Goal: Information Seeking & Learning: Learn about a topic

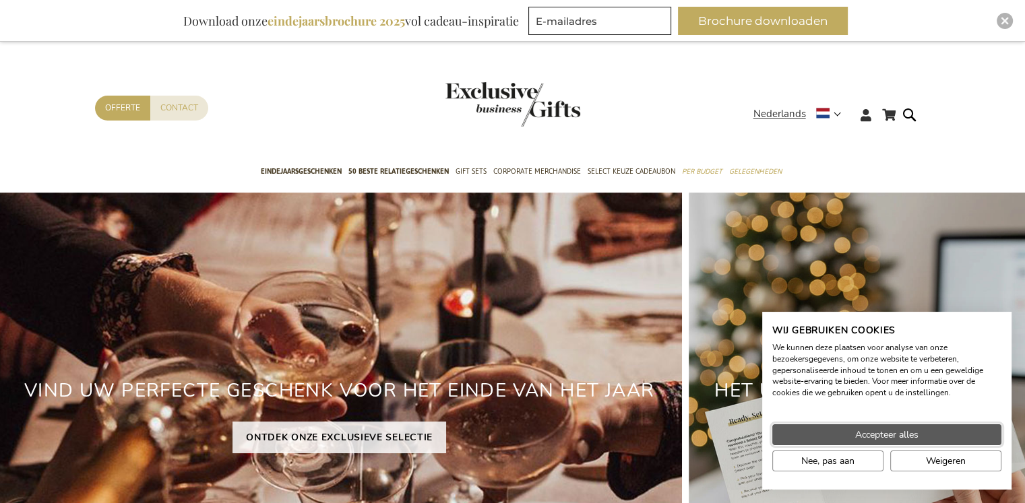
click at [870, 428] on span "Accepteer alles" at bounding box center [886, 435] width 63 height 14
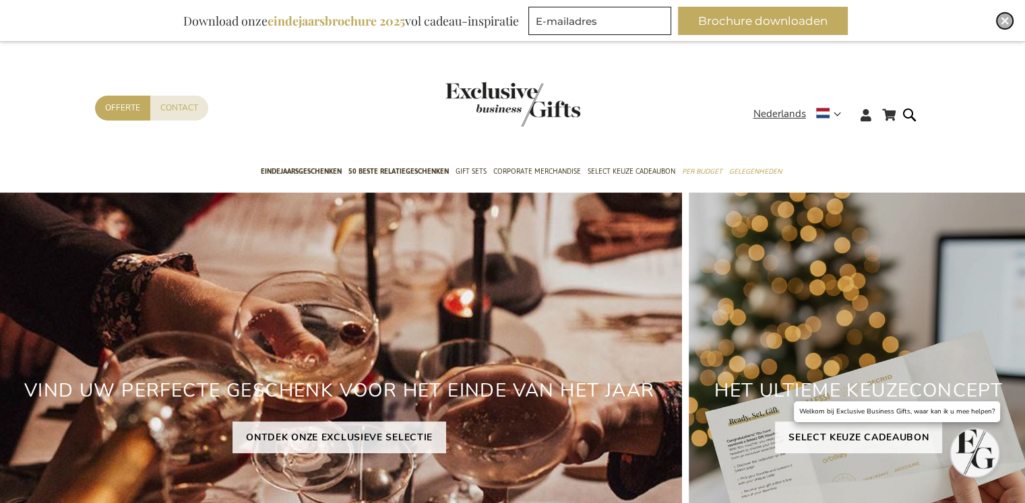
click at [1009, 17] on div "Close" at bounding box center [1005, 21] width 16 height 16
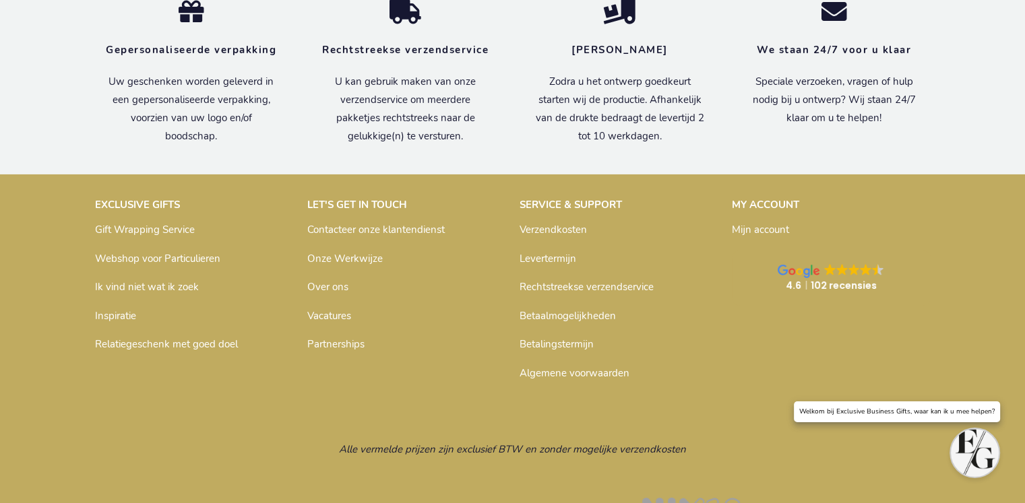
scroll to position [4573, 0]
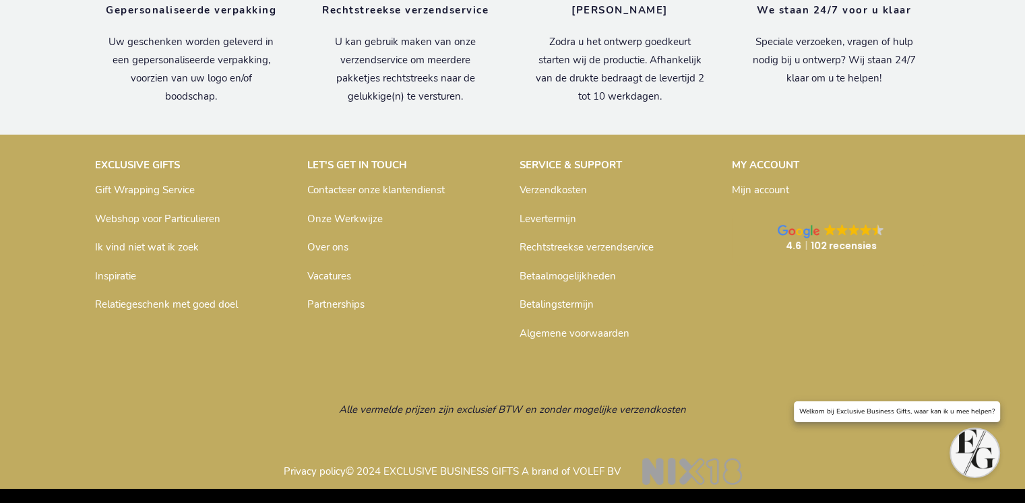
click at [281, 305] on p "Relatiegeschenk met goed doel" at bounding box center [194, 305] width 199 height 22
click at [322, 243] on link "Over ons" at bounding box center [327, 247] width 41 height 13
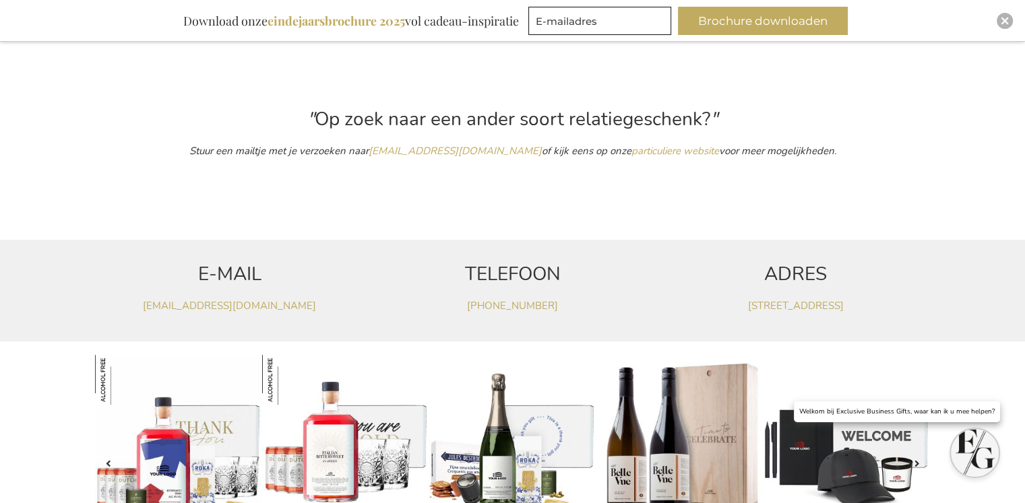
scroll to position [453, 0]
